Goal: Task Accomplishment & Management: Manage account settings

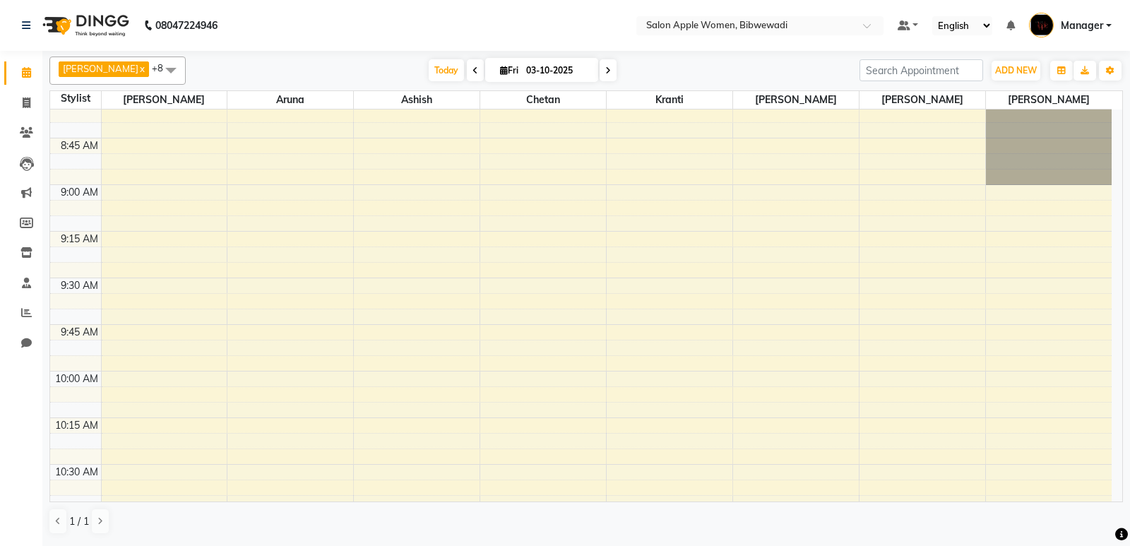
scroll to position [424, 0]
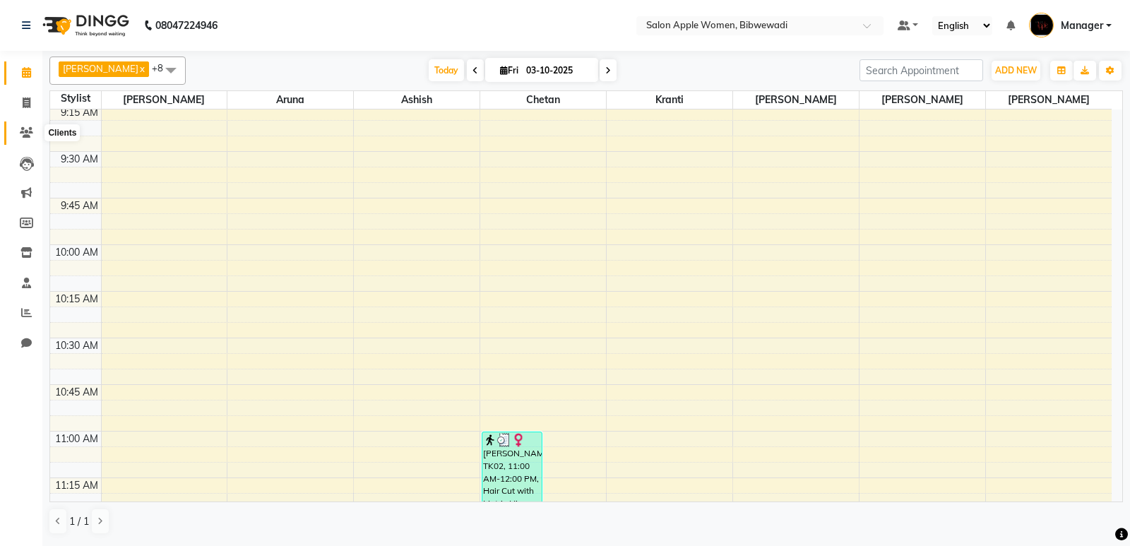
click at [28, 128] on icon at bounding box center [26, 132] width 13 height 11
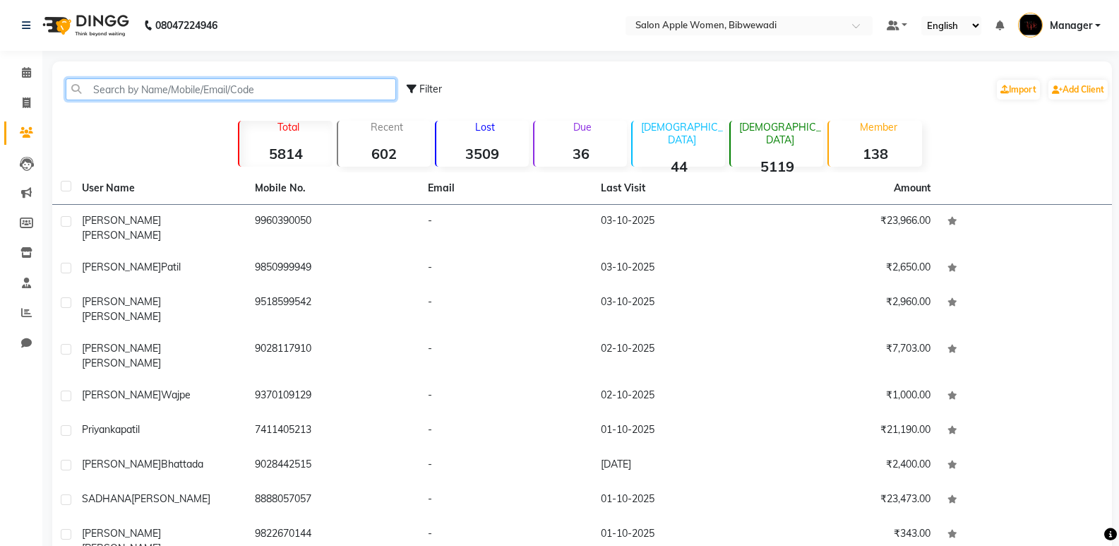
click at [176, 98] on input "text" at bounding box center [231, 89] width 330 height 22
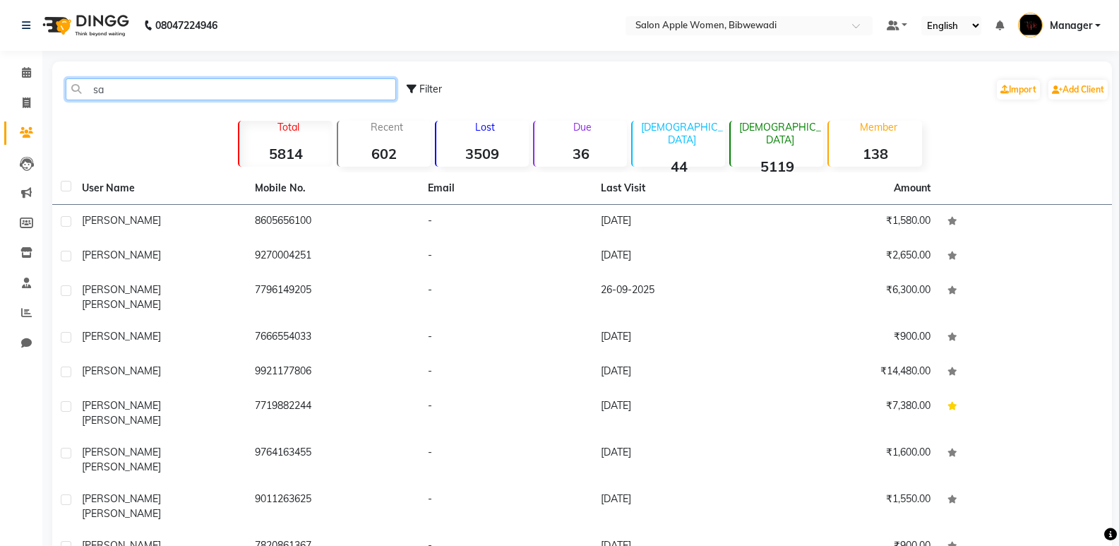
type input "s"
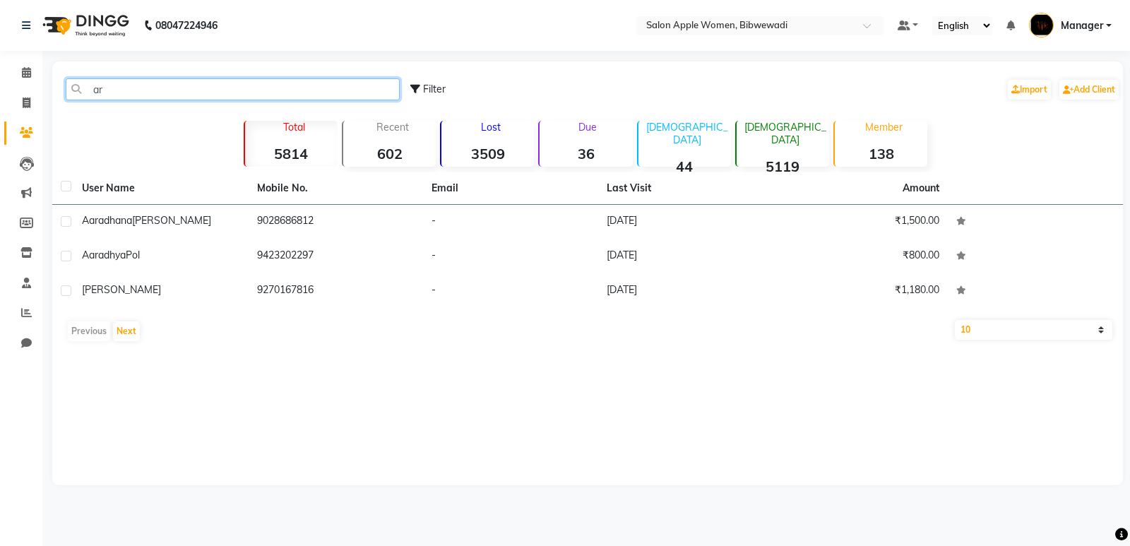
type input "a"
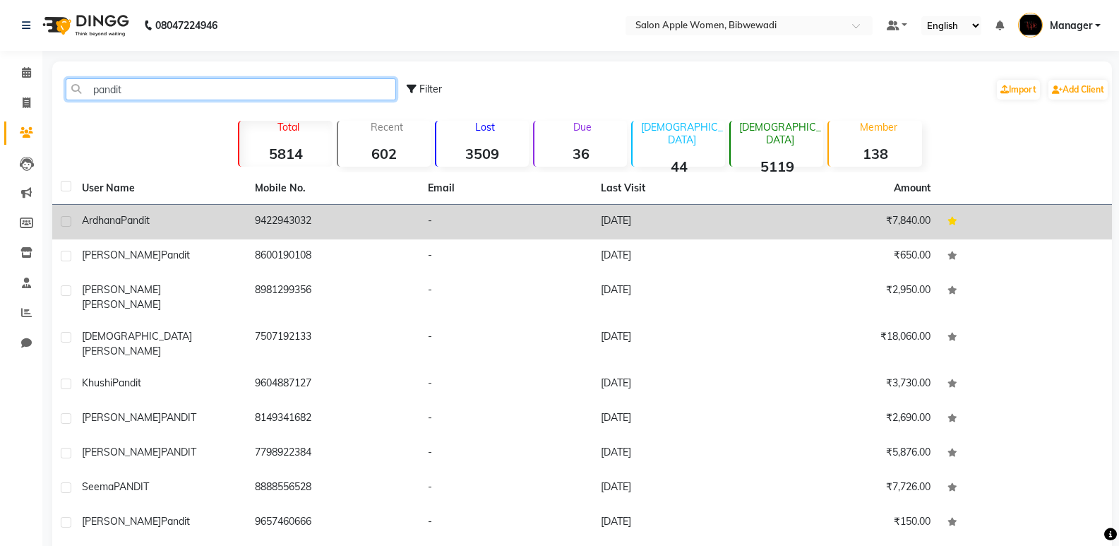
type input "pandit"
click at [722, 224] on td "[DATE]" at bounding box center [678, 222] width 173 height 35
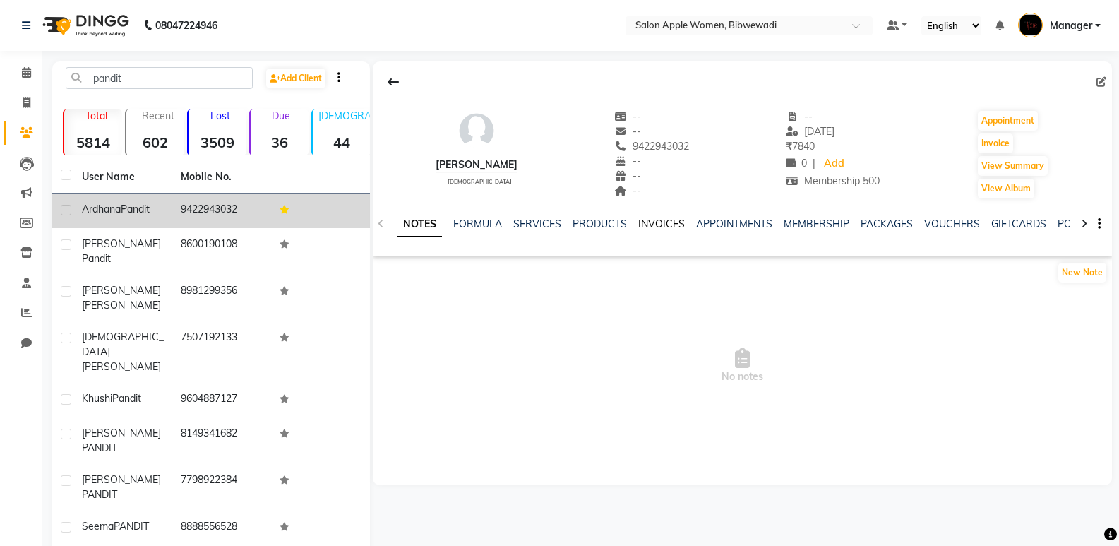
click at [674, 222] on link "INVOICES" at bounding box center [661, 223] width 47 height 13
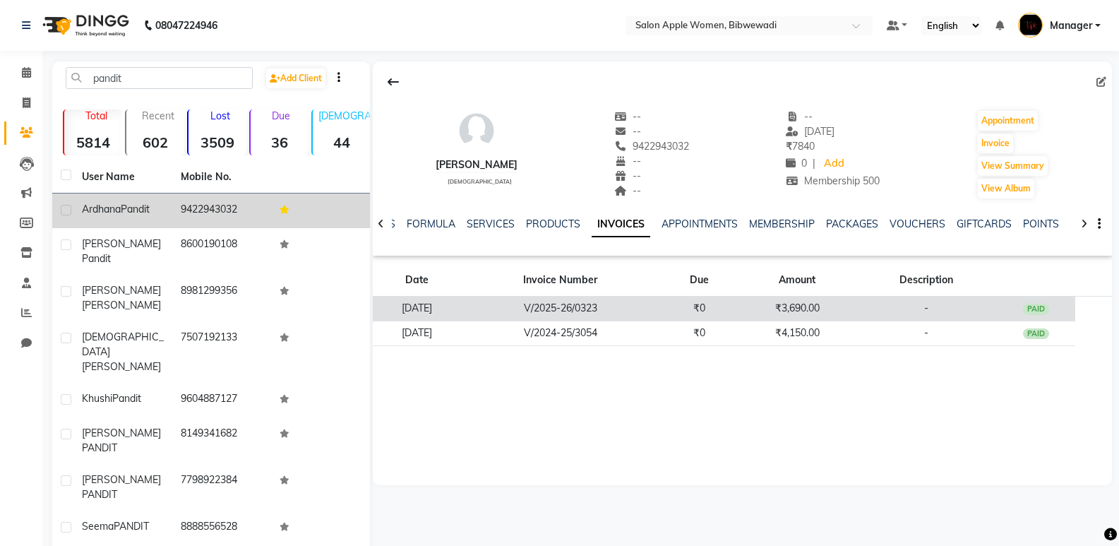
click at [660, 303] on td "V/2025-26/0323" at bounding box center [560, 309] width 199 height 25
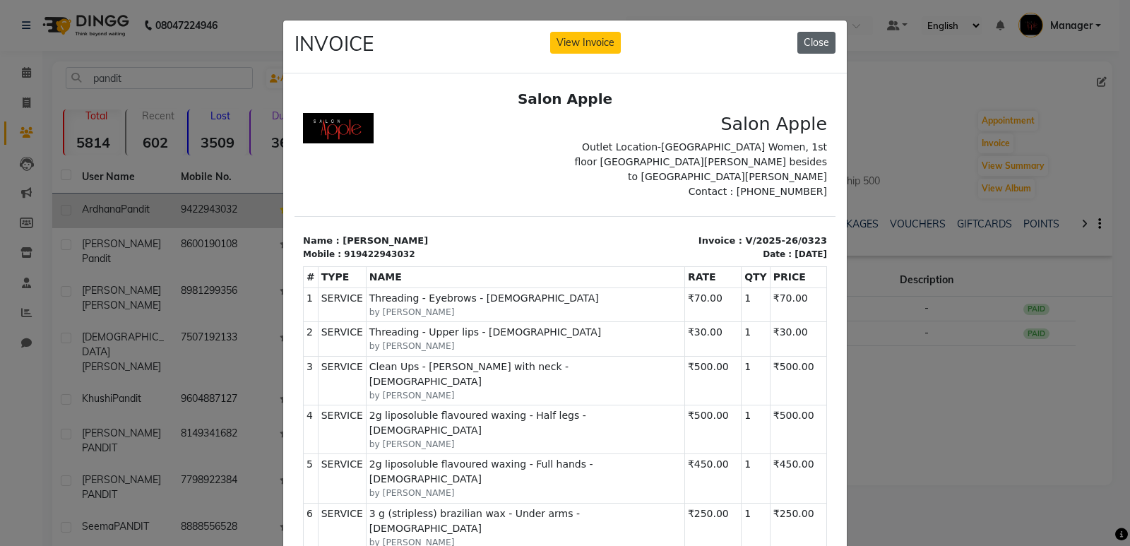
click at [797, 38] on button "Close" at bounding box center [816, 43] width 38 height 22
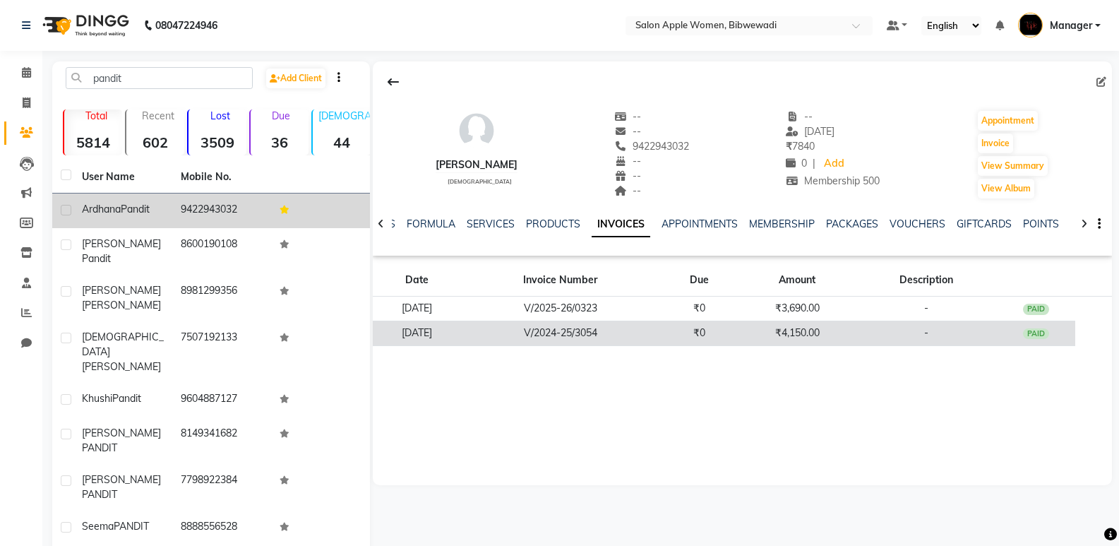
click at [849, 323] on td "₹4,150.00" at bounding box center [796, 333] width 117 height 25
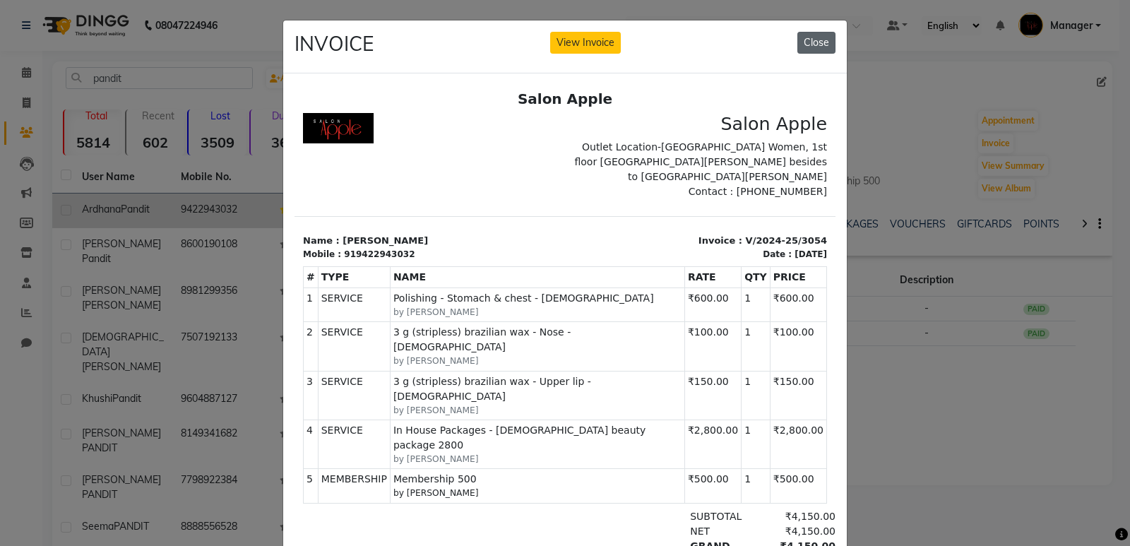
click at [820, 38] on button "Close" at bounding box center [816, 43] width 38 height 22
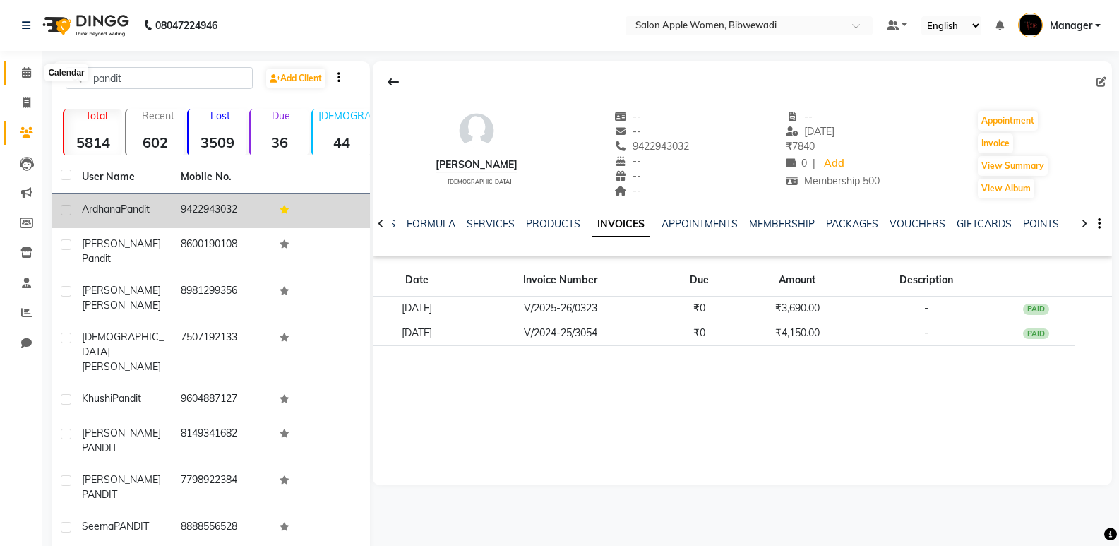
click at [31, 78] on span at bounding box center [26, 73] width 25 height 16
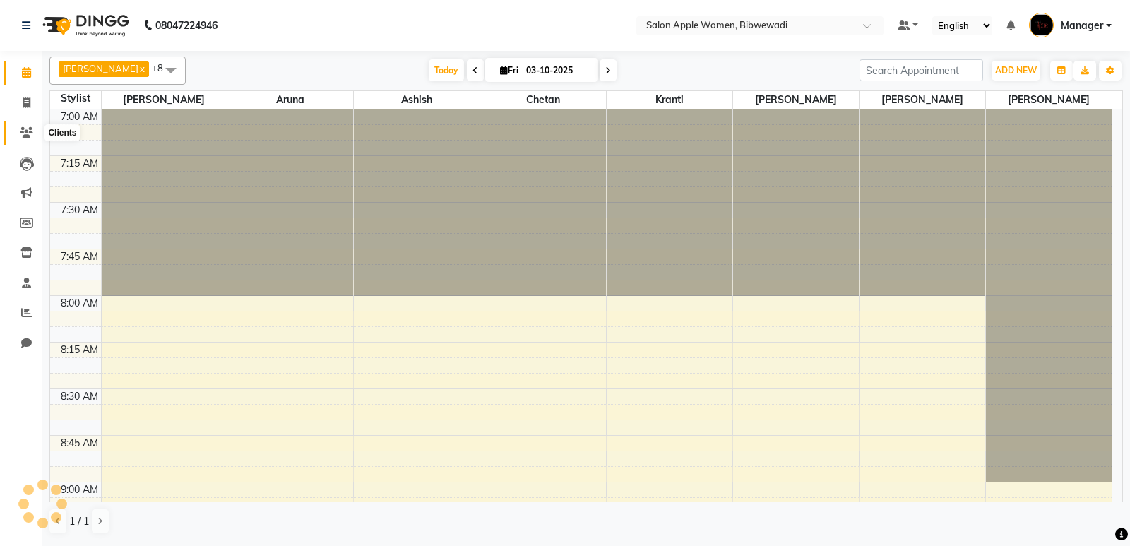
click at [23, 130] on icon at bounding box center [26, 132] width 13 height 11
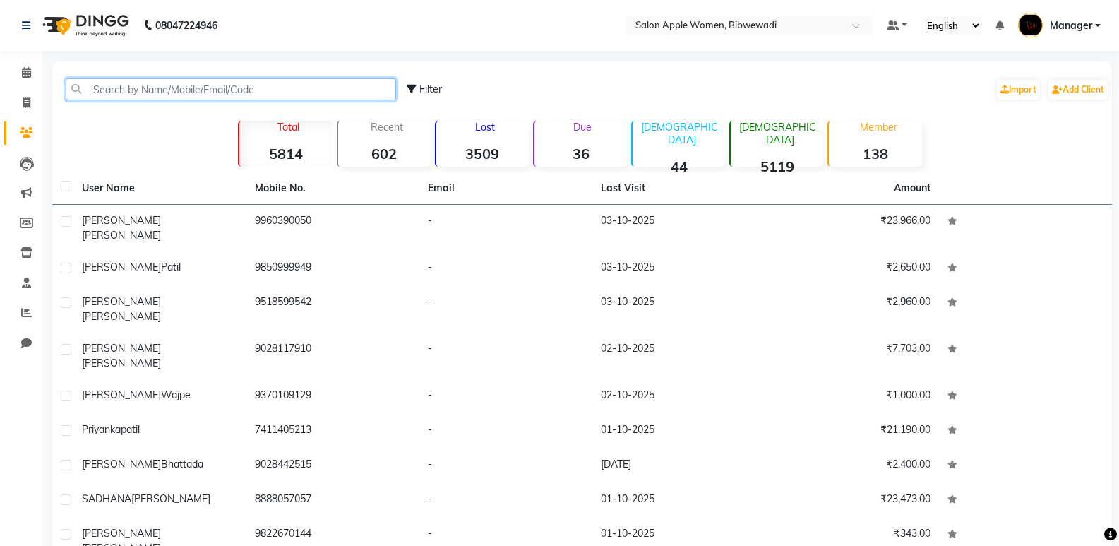
drag, startPoint x: 78, startPoint y: 94, endPoint x: 570, endPoint y: 4, distance: 501.0
click at [78, 94] on input "text" at bounding box center [231, 89] width 330 height 22
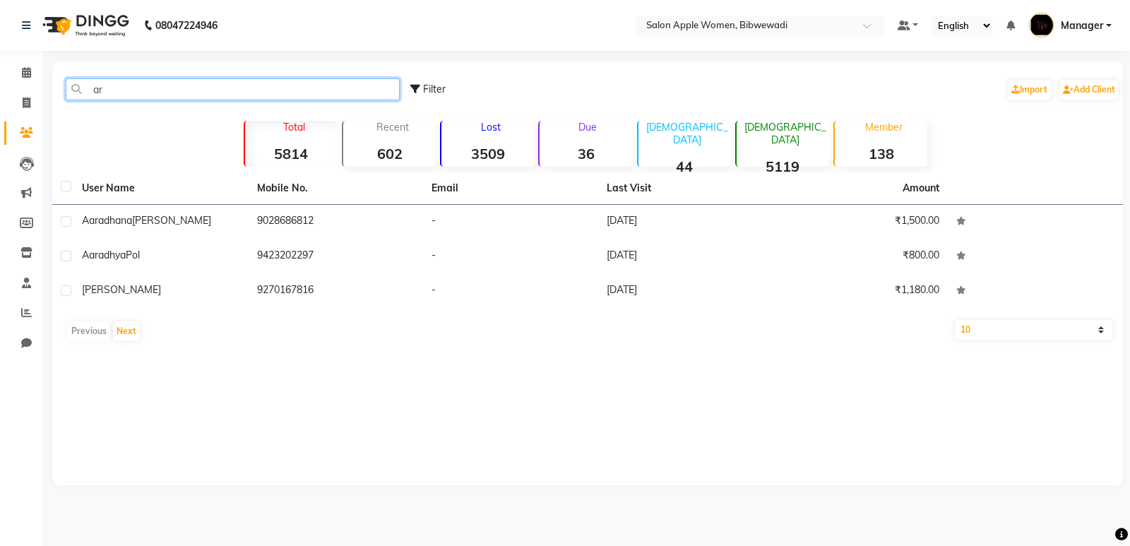
type input "a"
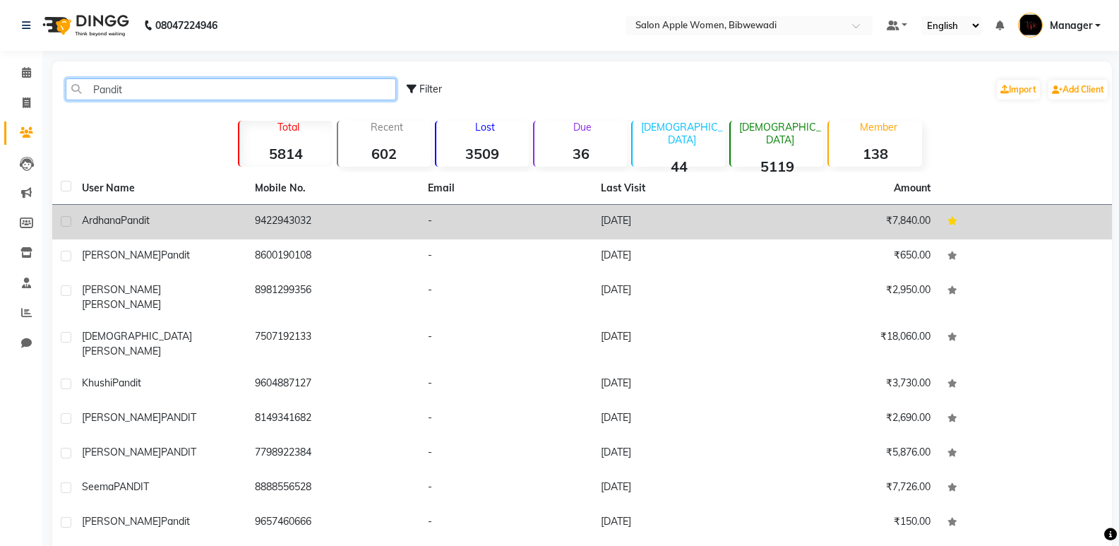
type input "Pandit"
click at [555, 216] on td "-" at bounding box center [505, 222] width 173 height 35
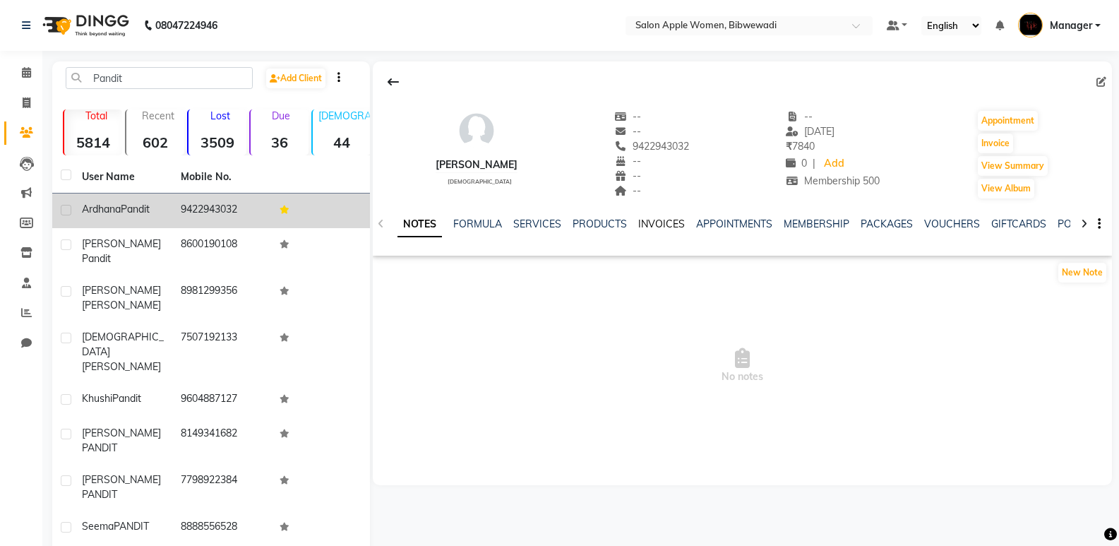
click at [659, 225] on link "INVOICES" at bounding box center [661, 223] width 47 height 13
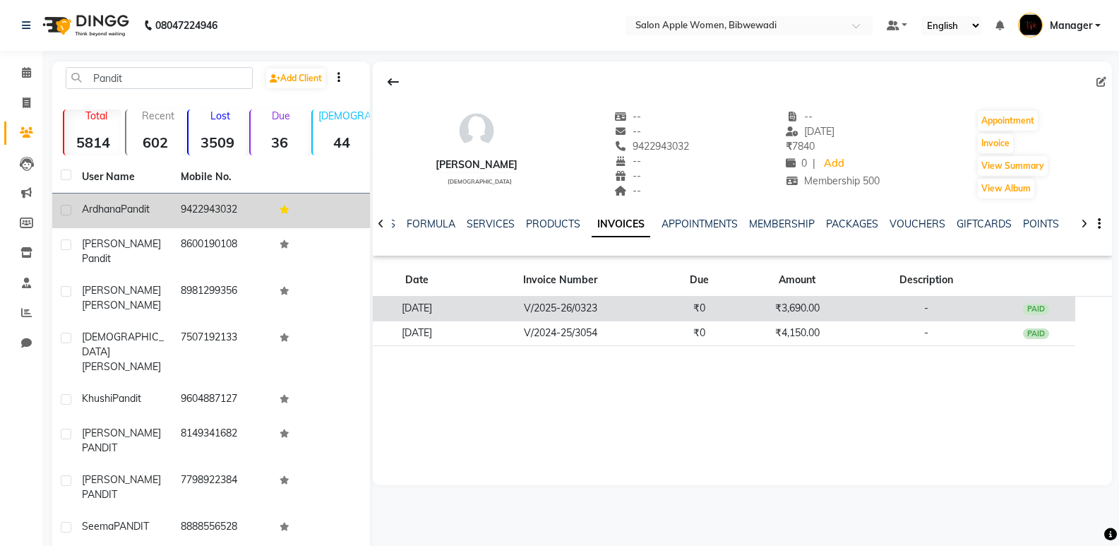
click at [461, 304] on td "[DATE]" at bounding box center [417, 309] width 88 height 25
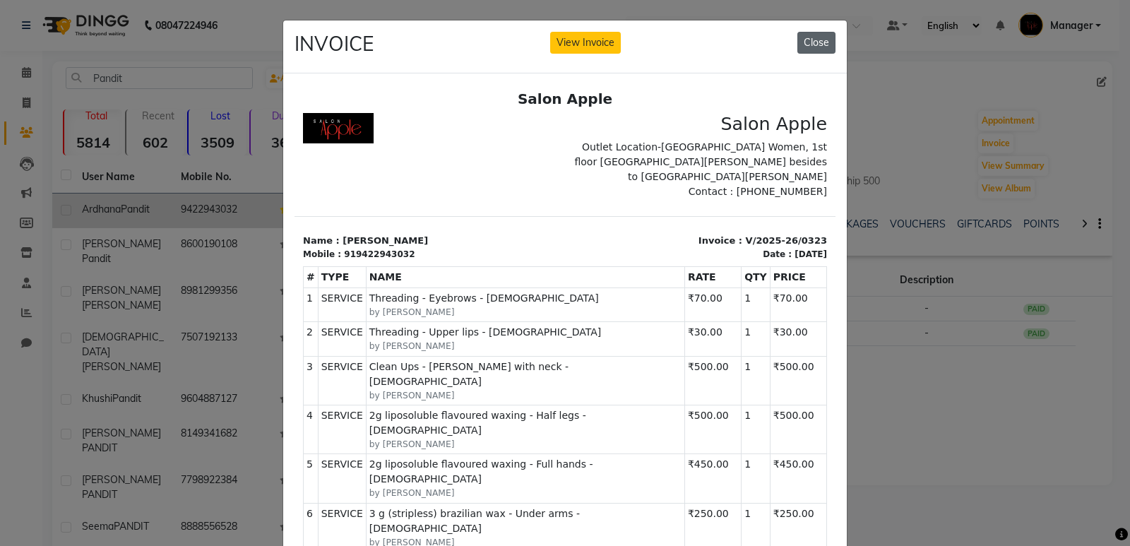
click at [807, 40] on button "Close" at bounding box center [816, 43] width 38 height 22
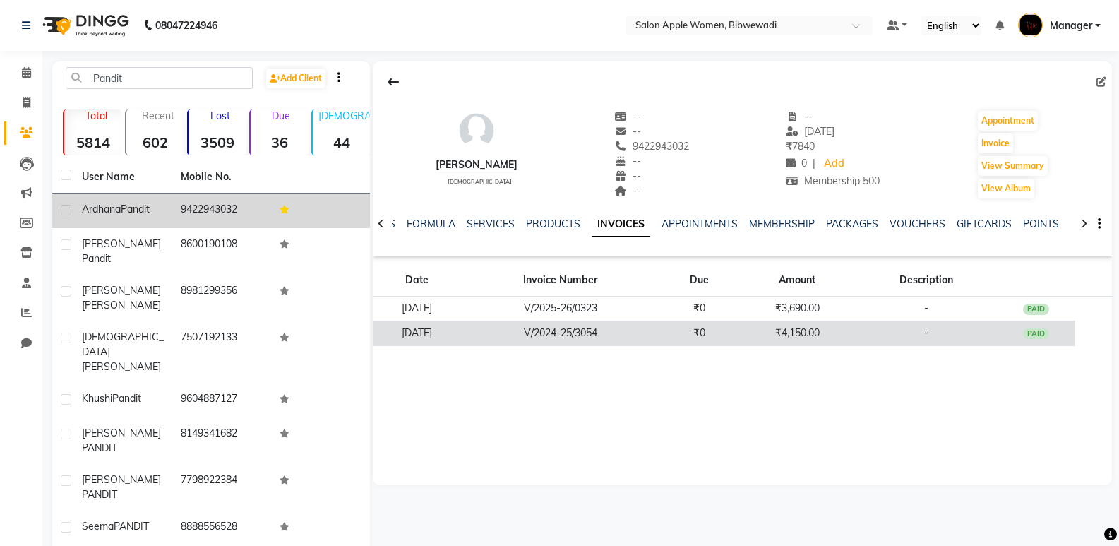
click at [808, 329] on td "₹4,150.00" at bounding box center [796, 333] width 117 height 25
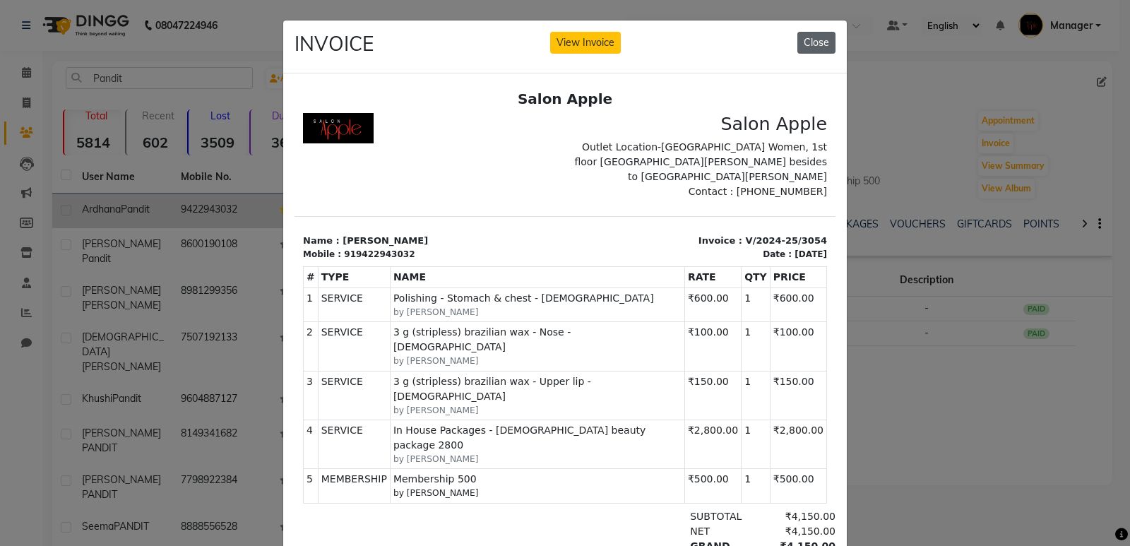
click at [805, 32] on button "Close" at bounding box center [816, 43] width 38 height 22
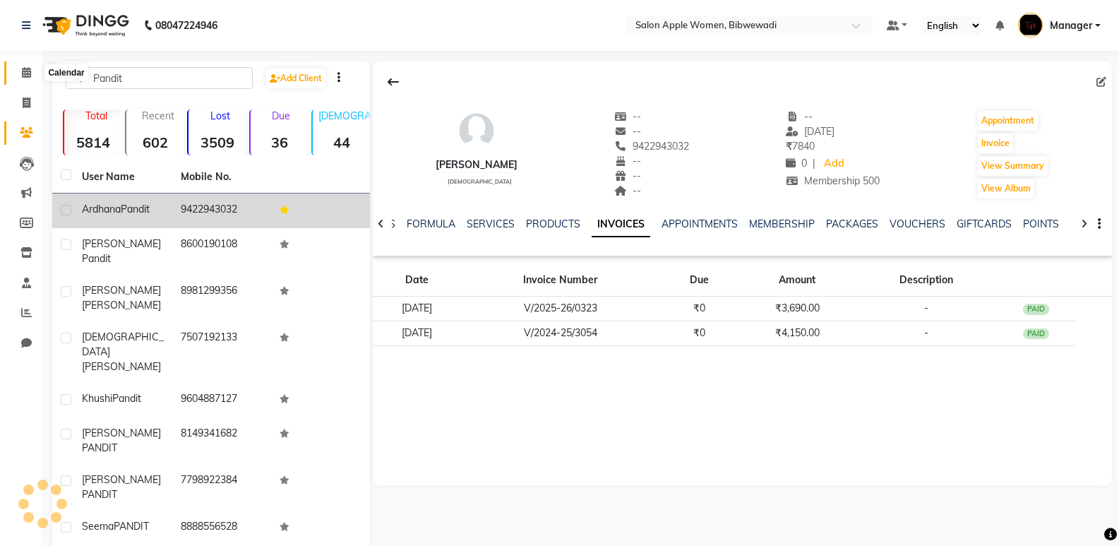
click at [16, 71] on span at bounding box center [26, 73] width 25 height 16
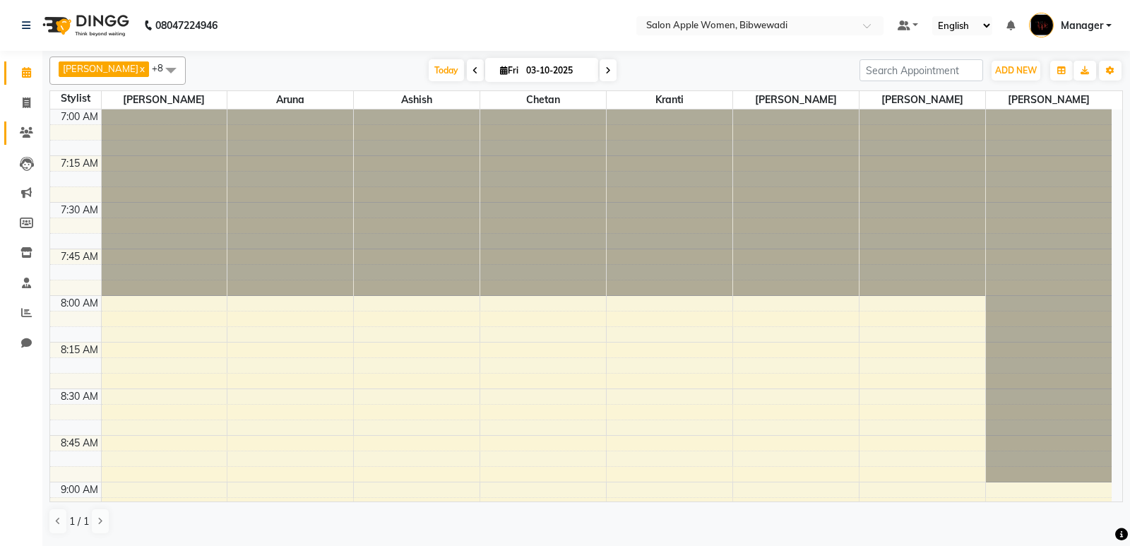
click at [32, 124] on link "Clients" at bounding box center [21, 132] width 34 height 23
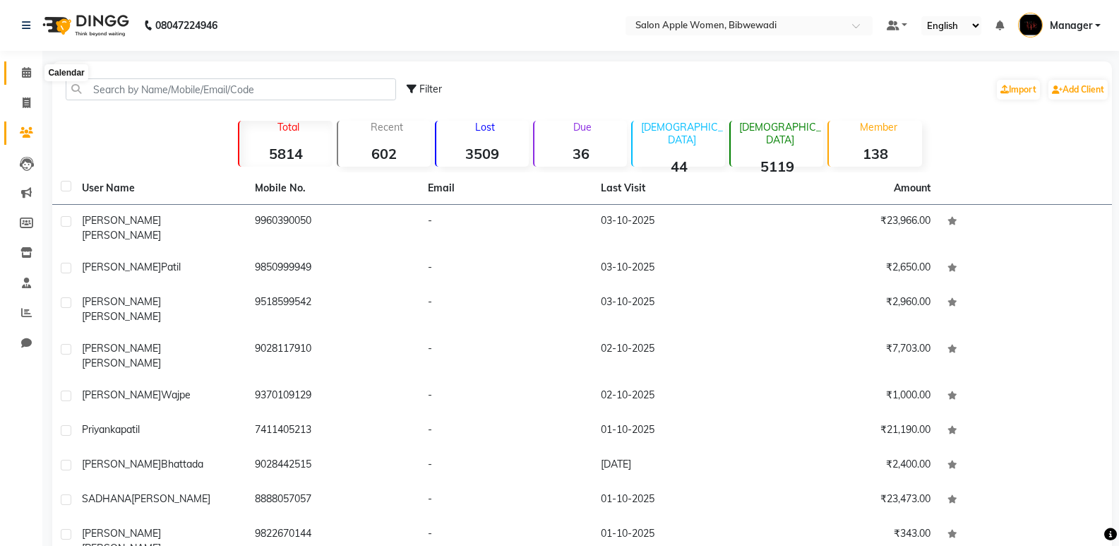
click at [30, 66] on span at bounding box center [26, 73] width 25 height 16
